Goal: Register for event/course

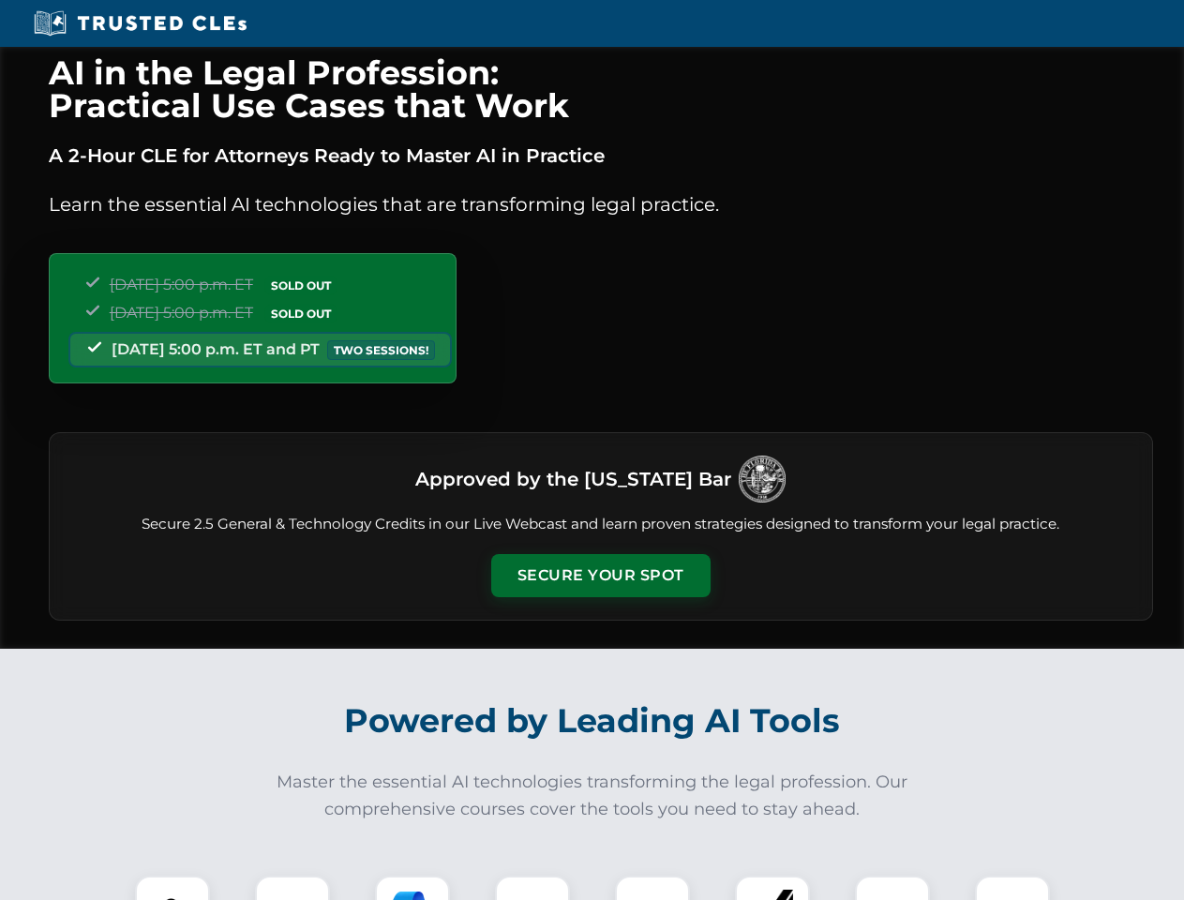
click at [600, 575] on button "Secure Your Spot" at bounding box center [600, 575] width 219 height 43
click at [172, 888] on img at bounding box center [172, 913] width 54 height 54
click at [292, 888] on div at bounding box center [292, 912] width 75 height 75
click at [412, 888] on div at bounding box center [412, 912] width 75 height 75
click at [532, 888] on img at bounding box center [532, 913] width 52 height 52
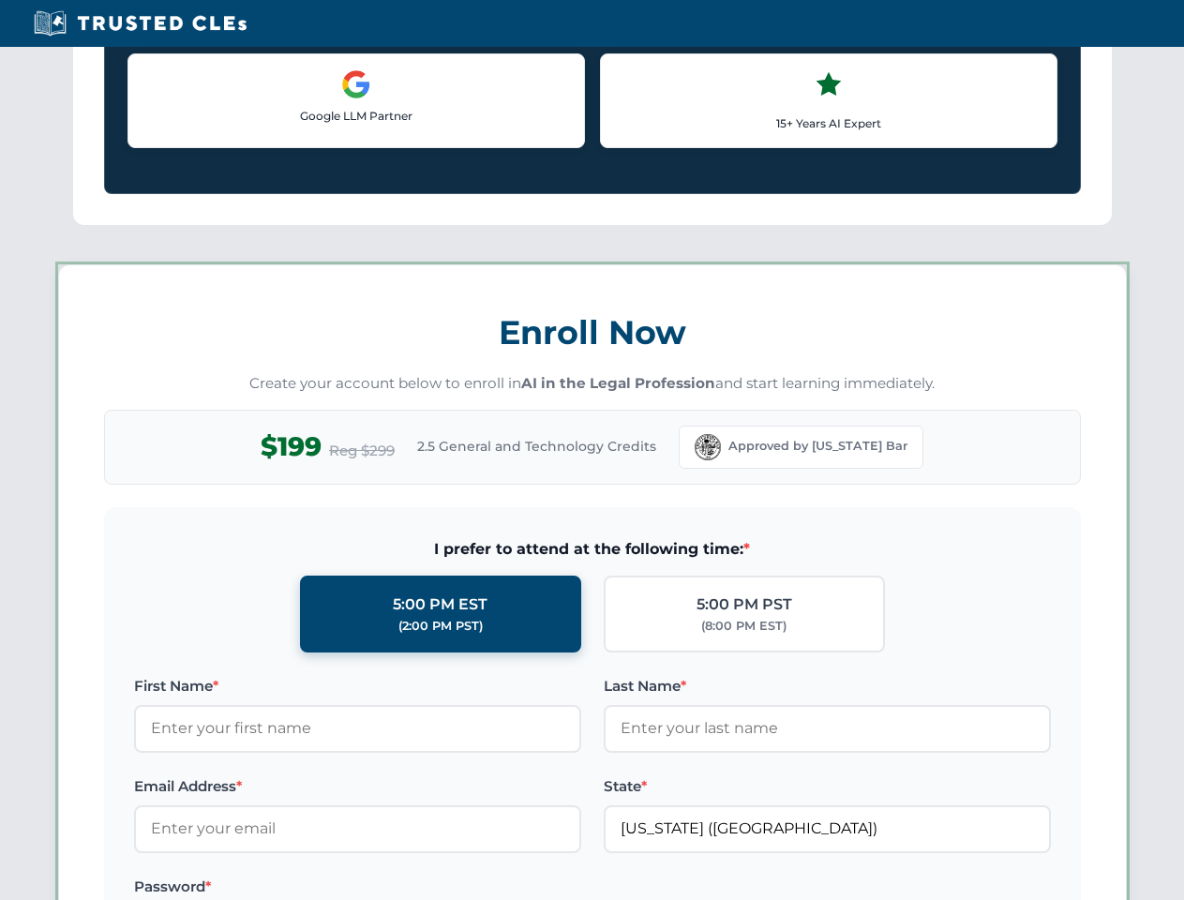
click at [772, 888] on div "AI in the Legal Profession: Practical Use Cases that Work A 2-Hour CLE for Atto…" at bounding box center [592, 878] width 1184 height 4384
